Goal: Book appointment/travel/reservation

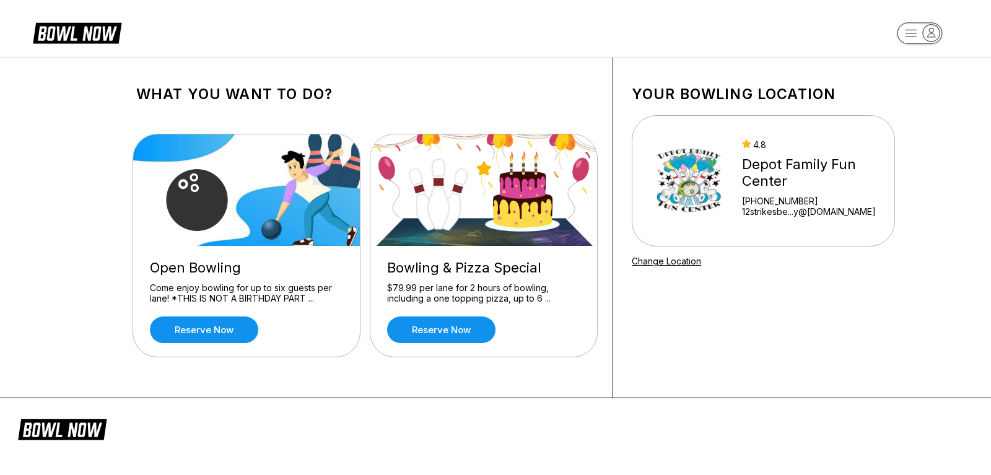
click at [495, 272] on div "Bowling & Pizza Special" at bounding box center [483, 267] width 193 height 17
click at [228, 329] on link "Reserve now" at bounding box center [204, 329] width 108 height 27
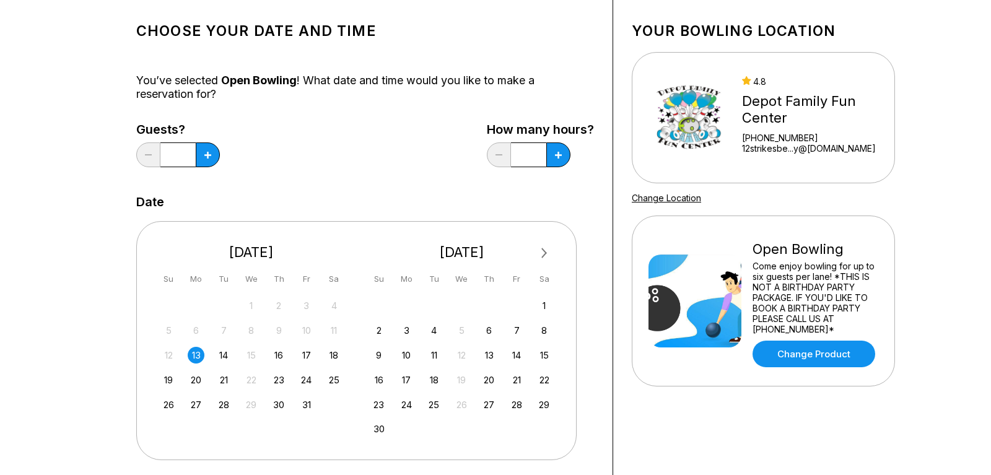
scroll to position [126, 0]
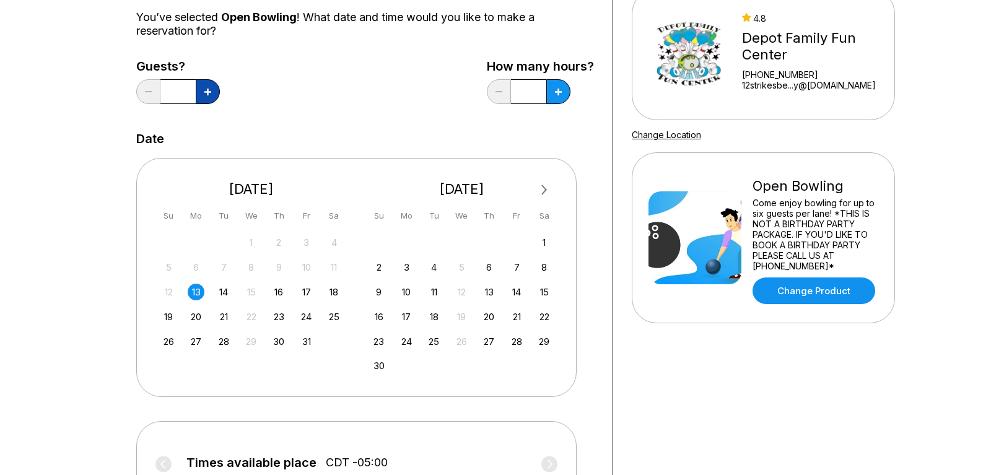
click at [209, 94] on icon at bounding box center [207, 92] width 7 height 7
type input "*"
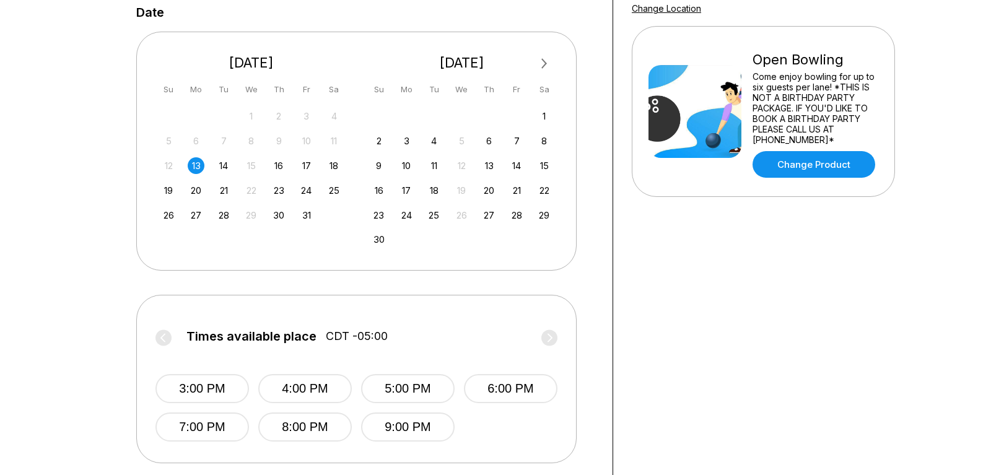
scroll to position [316, 0]
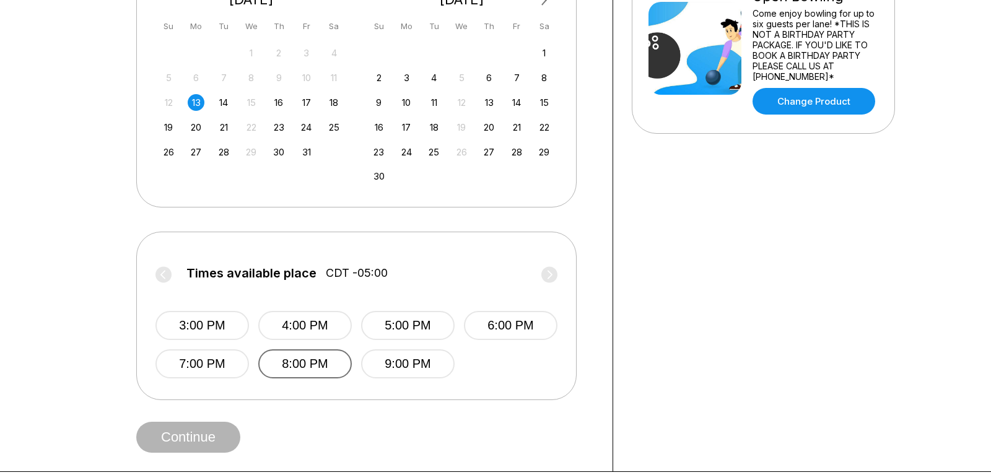
click at [308, 373] on button "8:00 PM" at bounding box center [304, 363] width 93 height 29
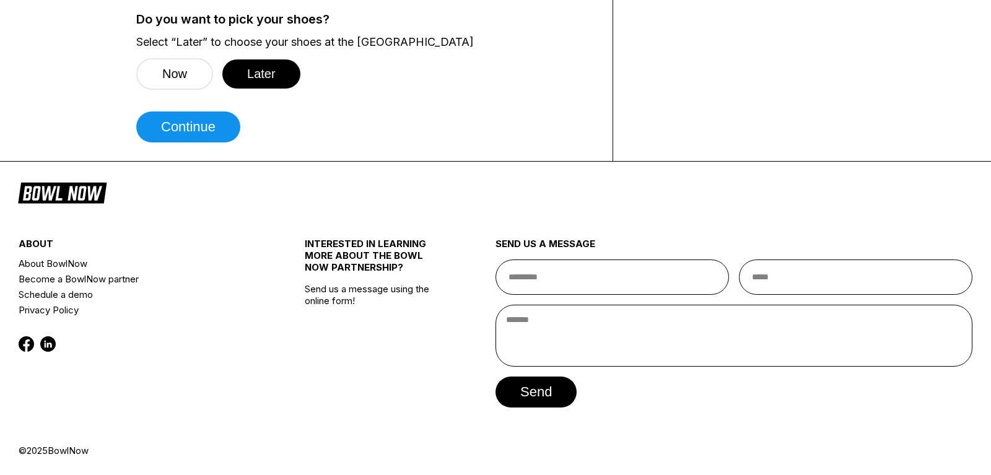
scroll to position [537, 0]
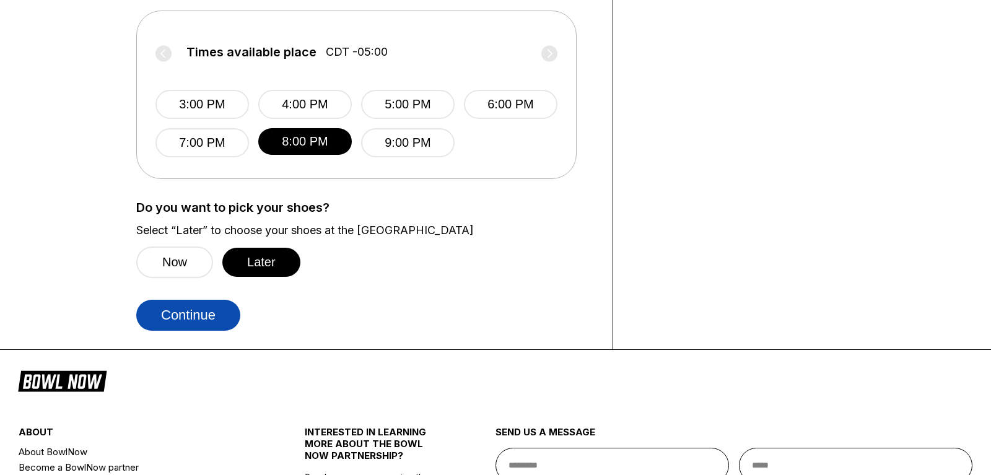
click at [184, 331] on button "Continue" at bounding box center [188, 315] width 104 height 31
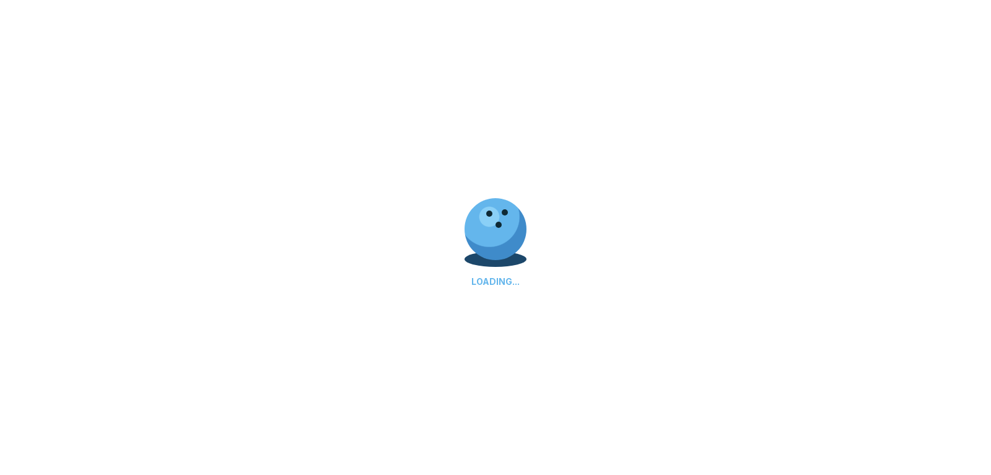
select select "**"
